Goal: Find specific page/section: Find specific page/section

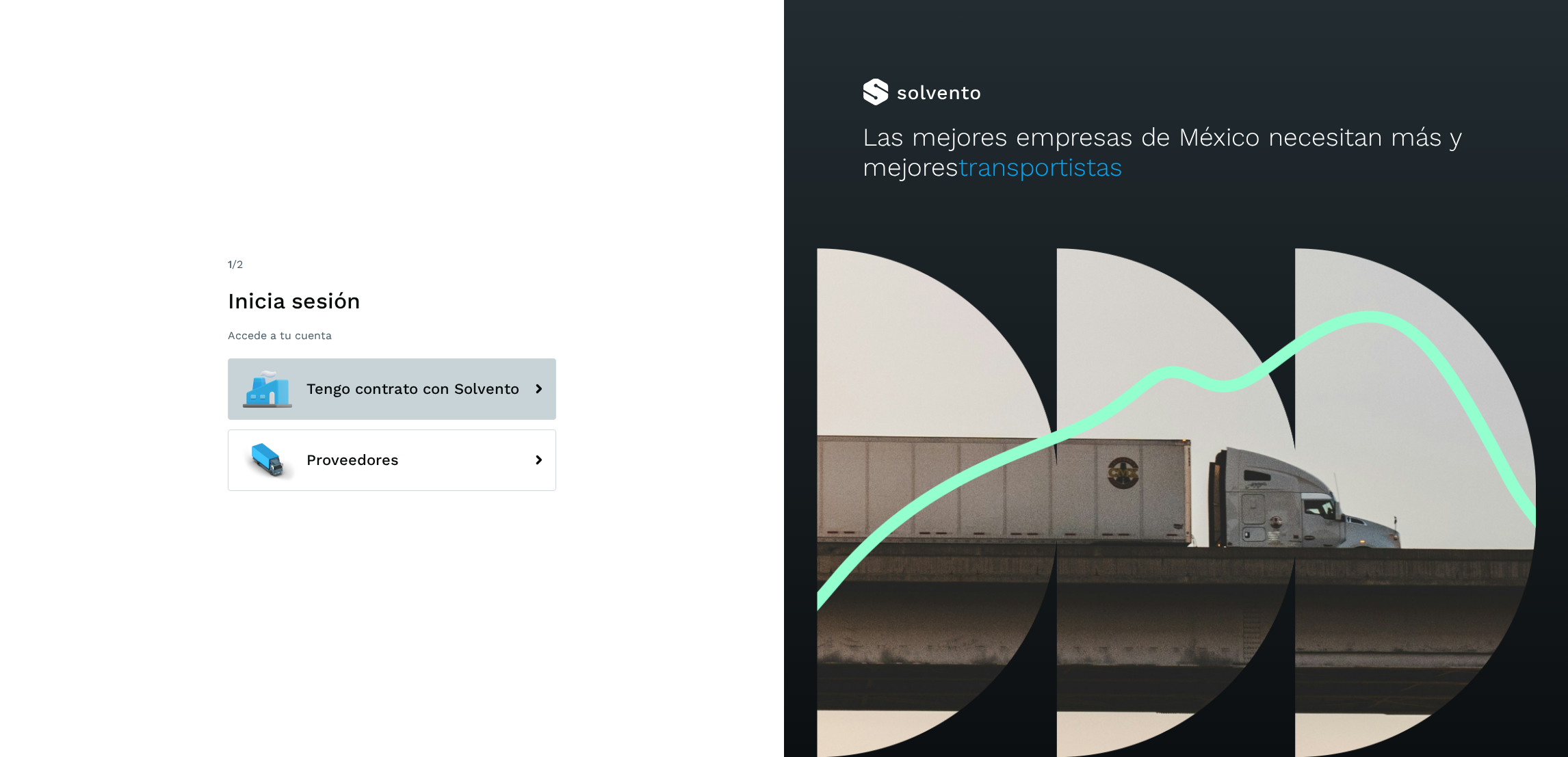
click at [463, 373] on button "Tengo contrato con Solvento" at bounding box center [392, 389] width 328 height 62
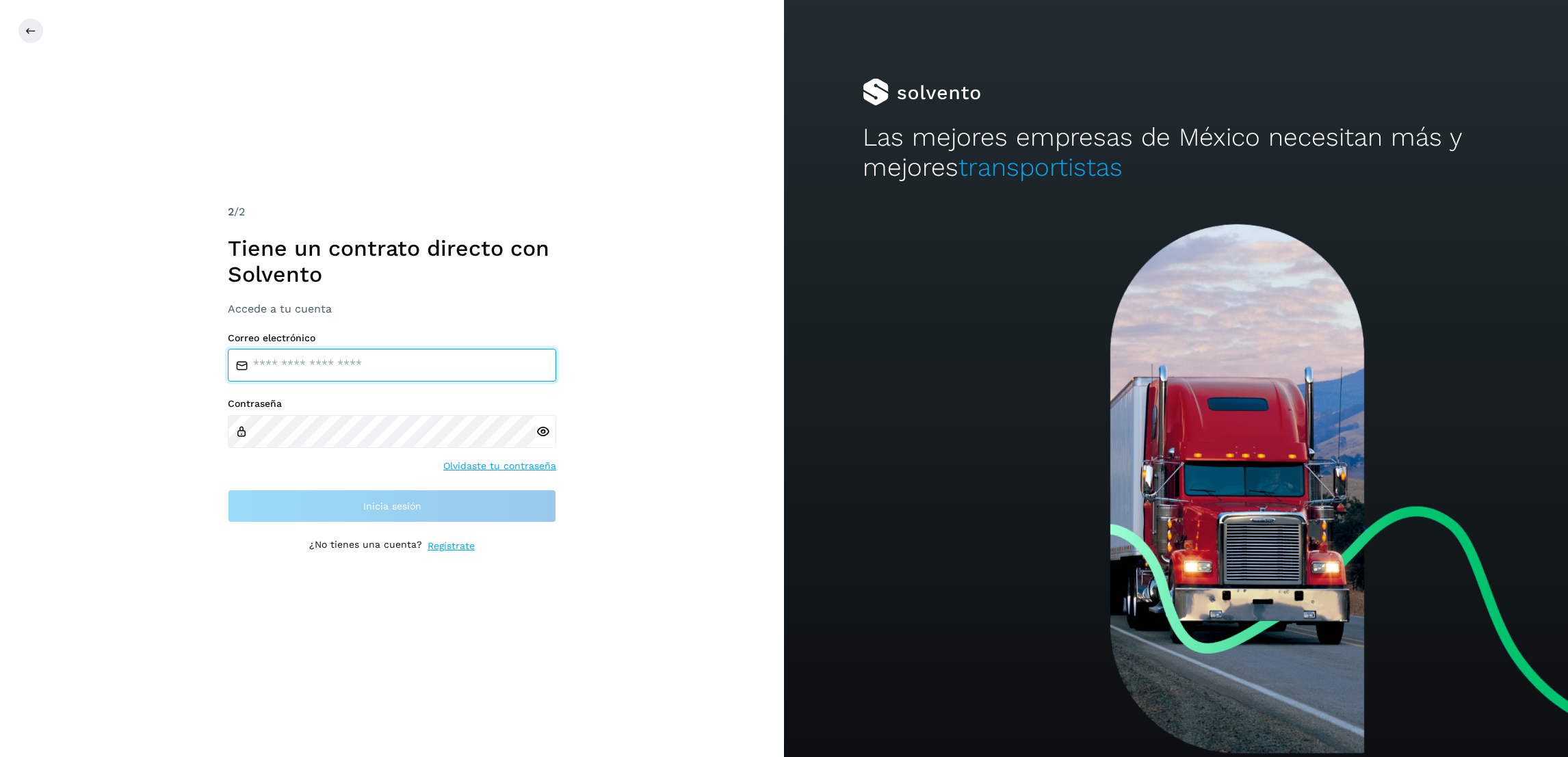
type input "**********"
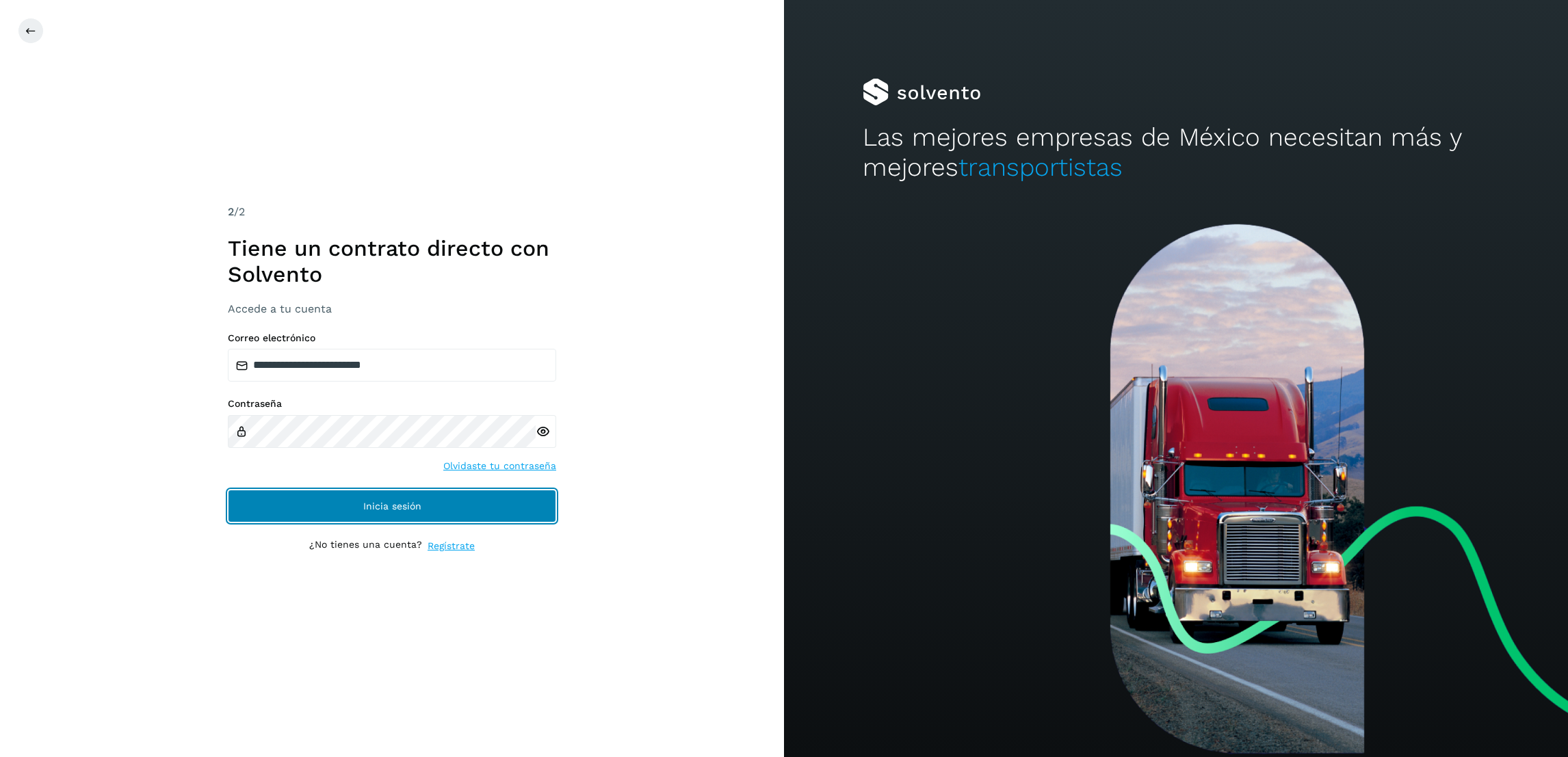
click at [479, 509] on button "Inicia sesión" at bounding box center [392, 506] width 328 height 32
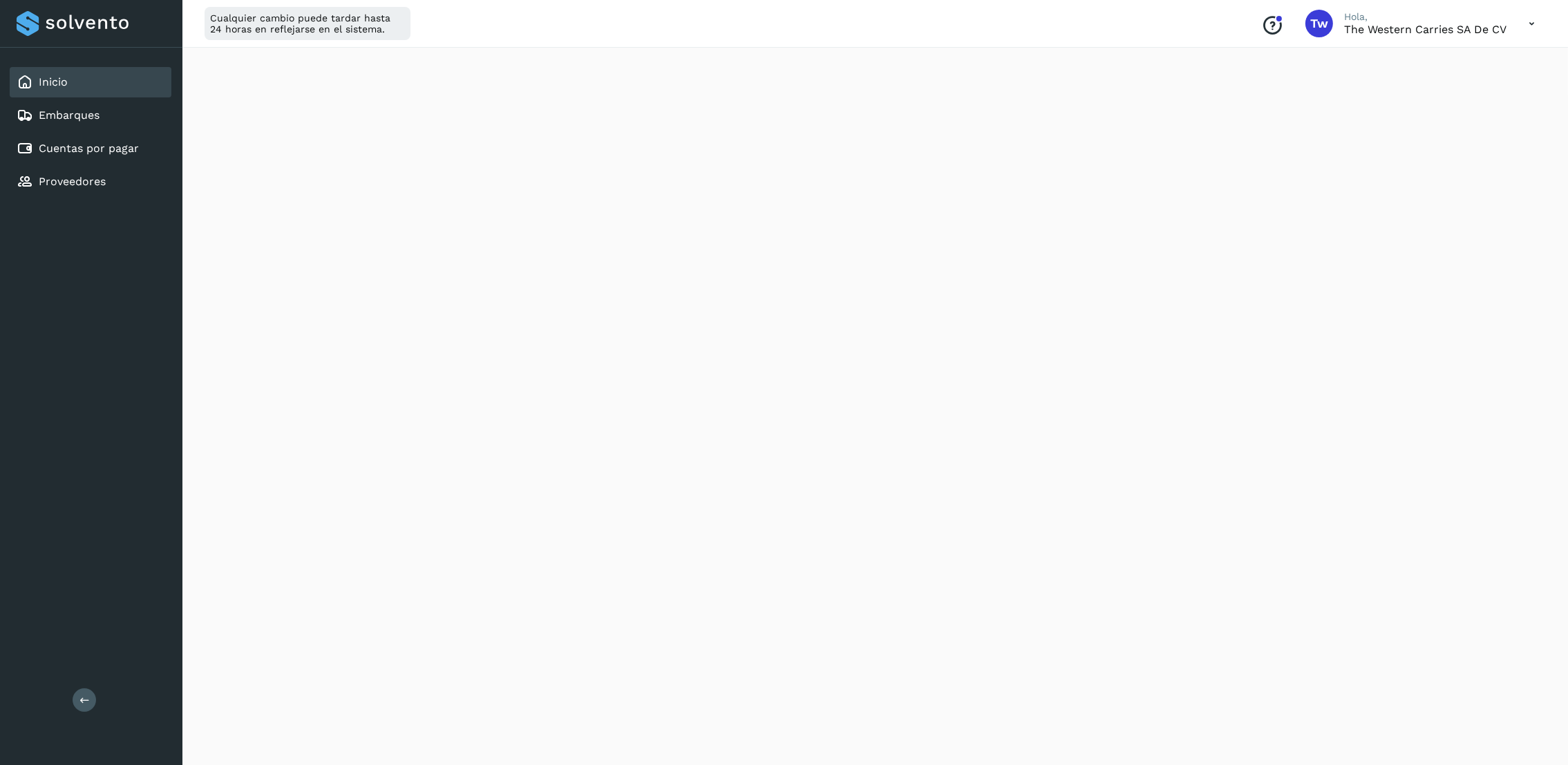
scroll to position [207, 0]
click at [99, 143] on link "Cuentas por pagar" at bounding box center [88, 148] width 100 height 13
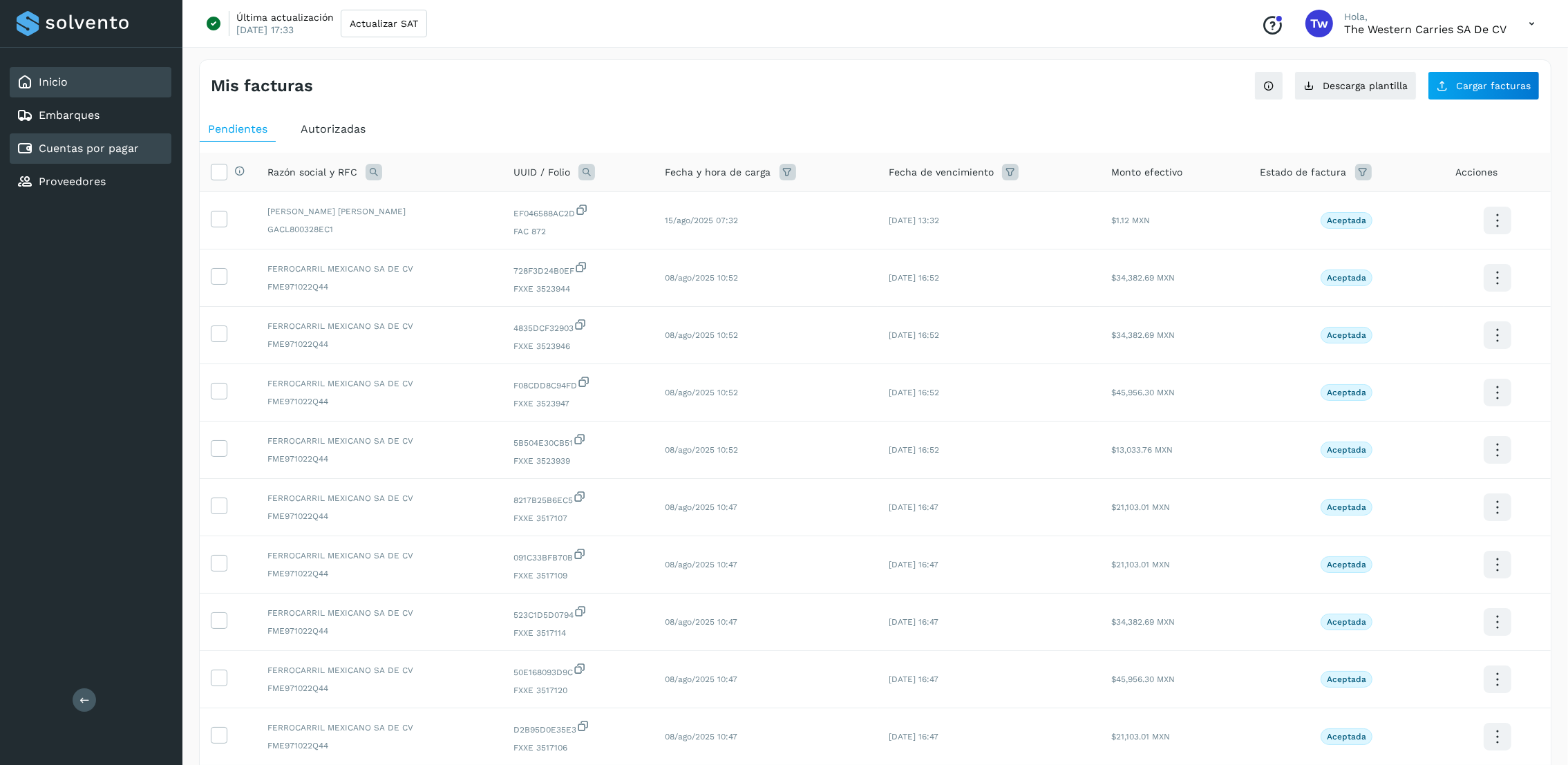
click at [98, 85] on div "Inicio" at bounding box center [90, 82] width 162 height 31
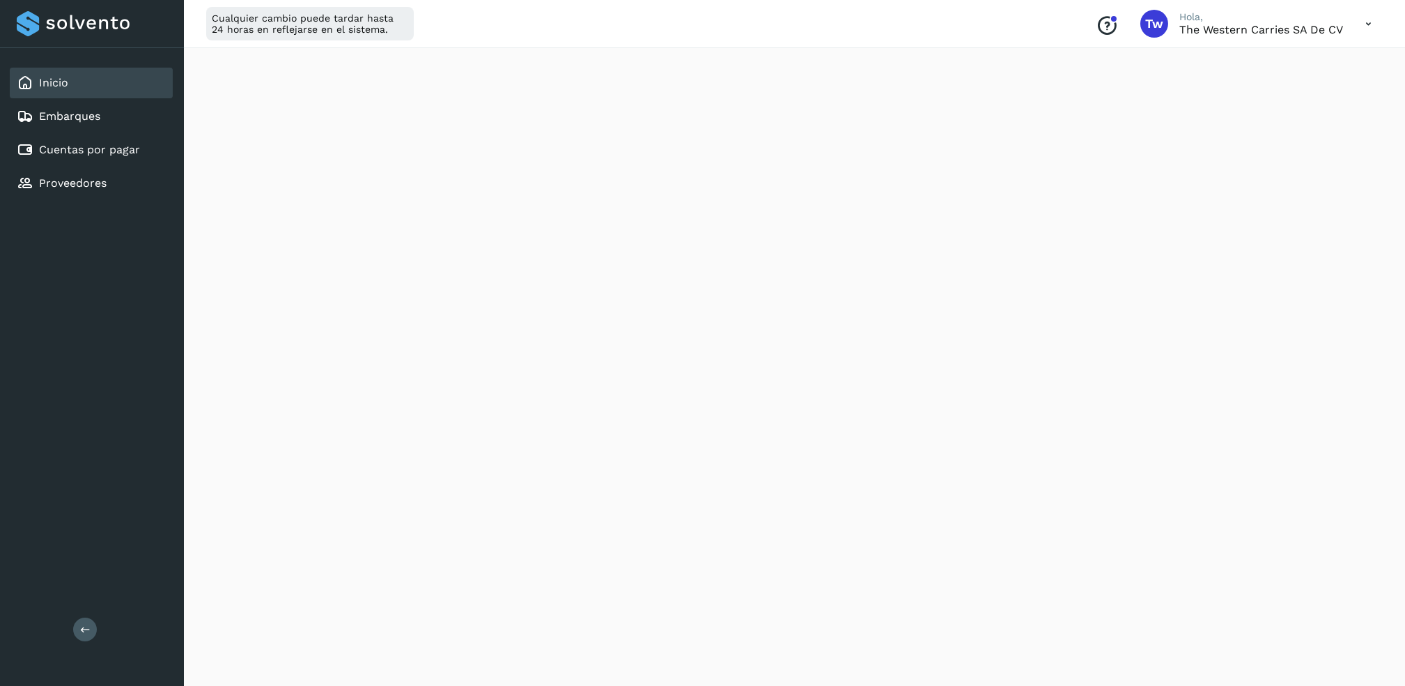
scroll to position [661, 0]
